Goal: Task Accomplishment & Management: Manage account settings

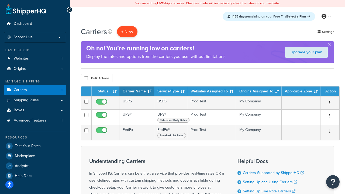
click at [127, 32] on button "+ New" at bounding box center [127, 31] width 21 height 11
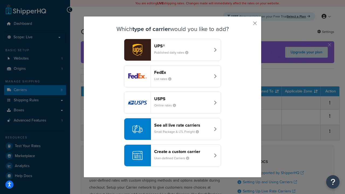
click at [173, 76] on div "FedEx List rates" at bounding box center [182, 76] width 56 height 13
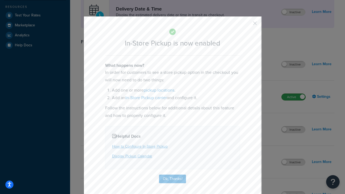
scroll to position [151, 0]
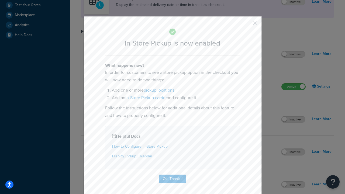
click at [247, 25] on button "button" at bounding box center [247, 25] width 1 height 1
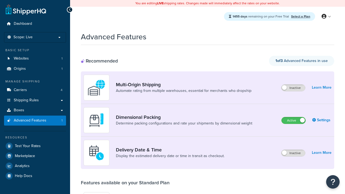
click at [294, 121] on label "Active" at bounding box center [294, 120] width 24 height 6
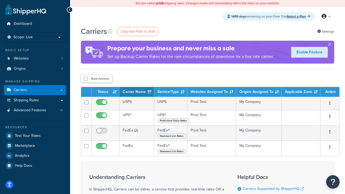
click at [86, 79] on input "checkbox" at bounding box center [86, 79] width 4 height 4
checkbox input "true"
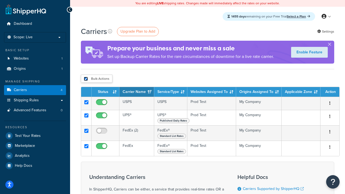
checkbox input "true"
click at [0, 0] on button "Delete" at bounding box center [0, 0] width 0 height 0
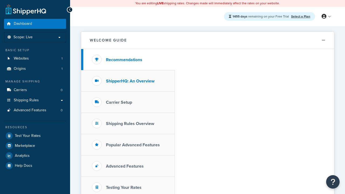
click at [130, 81] on h3 "ShipperHQ: An Overview" at bounding box center [130, 81] width 49 height 5
click at [119, 102] on h3 "Carrier Setup" at bounding box center [119, 102] width 26 height 5
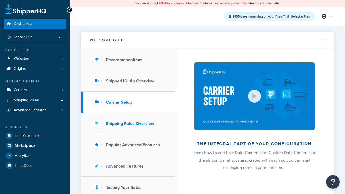
click at [130, 124] on h3 "Shipping Rules Overview" at bounding box center [130, 123] width 48 height 5
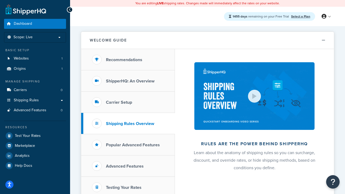
click at [133, 145] on h3 "Popular Advanced Features" at bounding box center [133, 145] width 54 height 5
click at [124, 188] on h3 "Testing Your Rates" at bounding box center [124, 187] width 36 height 5
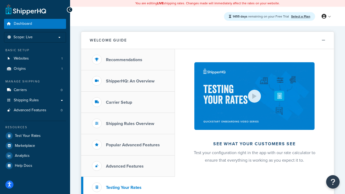
scroll to position [117, 0]
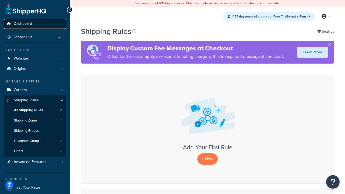
click at [23, 24] on span "Dashboard" at bounding box center [23, 24] width 18 height 5
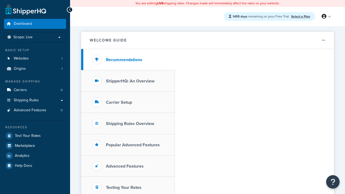
scroll to position [117, 0]
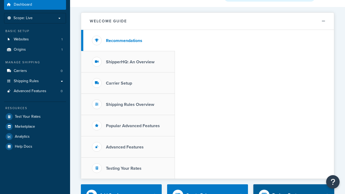
click at [289, 192] on div "Explore Features" at bounding box center [289, 196] width 33 height 8
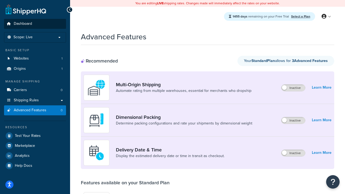
click at [23, 24] on span "Dashboard" at bounding box center [23, 24] width 18 height 5
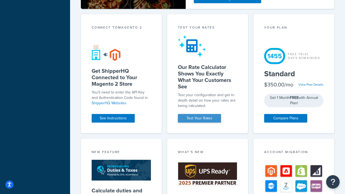
click at [208, 31] on div "Test your rates" at bounding box center [207, 28] width 59 height 6
click at [200, 123] on link "Test Your Rates" at bounding box center [199, 118] width 43 height 9
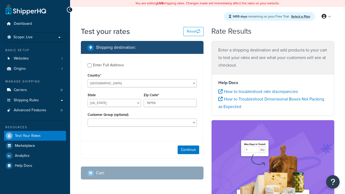
select select "[GEOGRAPHIC_DATA]"
click at [23, 24] on span "Dashboard" at bounding box center [23, 24] width 18 height 5
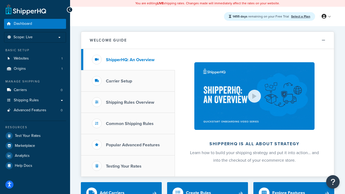
click at [23, 24] on span "Dashboard" at bounding box center [23, 24] width 18 height 5
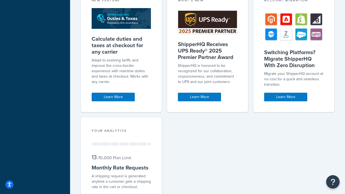
scroll to position [0, 0]
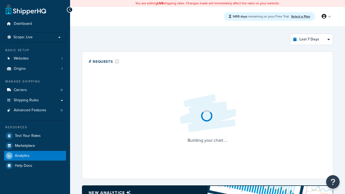
select select "last_7_days"
